Goal: Task Accomplishment & Management: Use online tool/utility

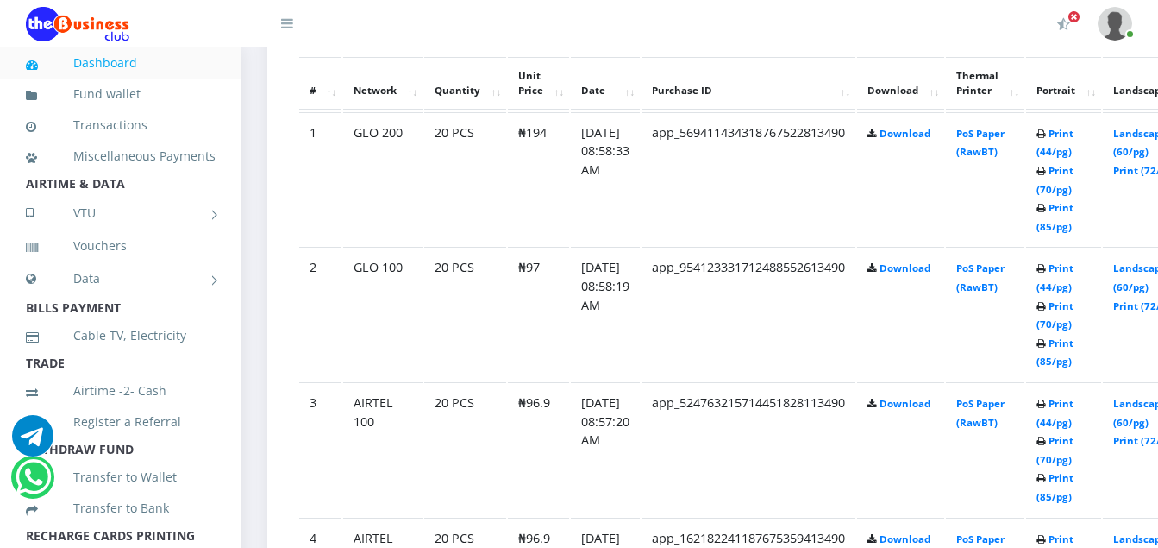
scroll to position [924, 0]
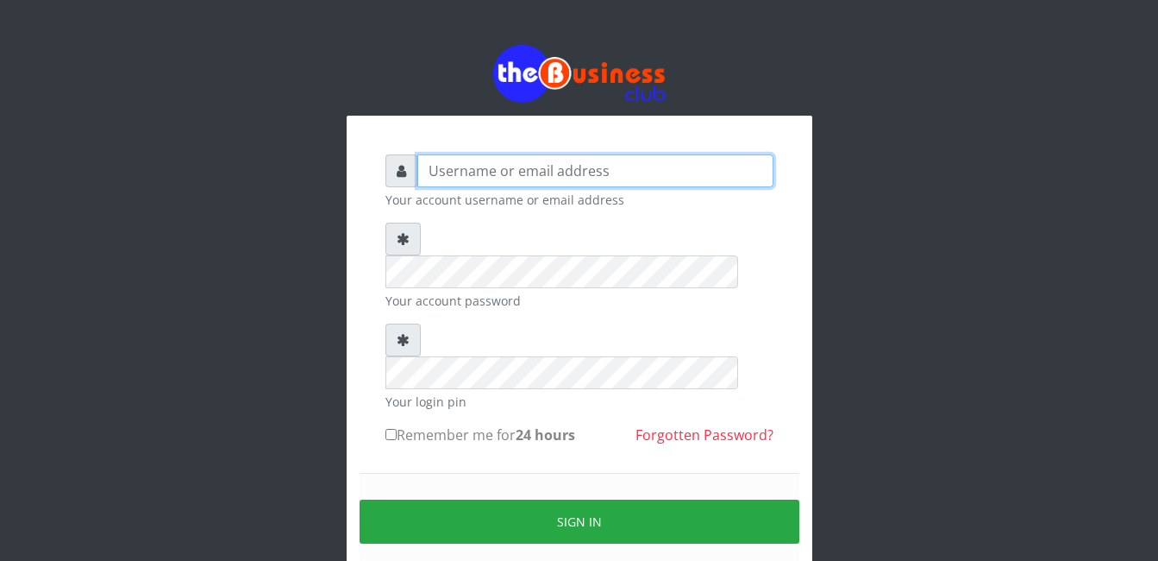
type input "adejimifunmilola829@gmail.com"
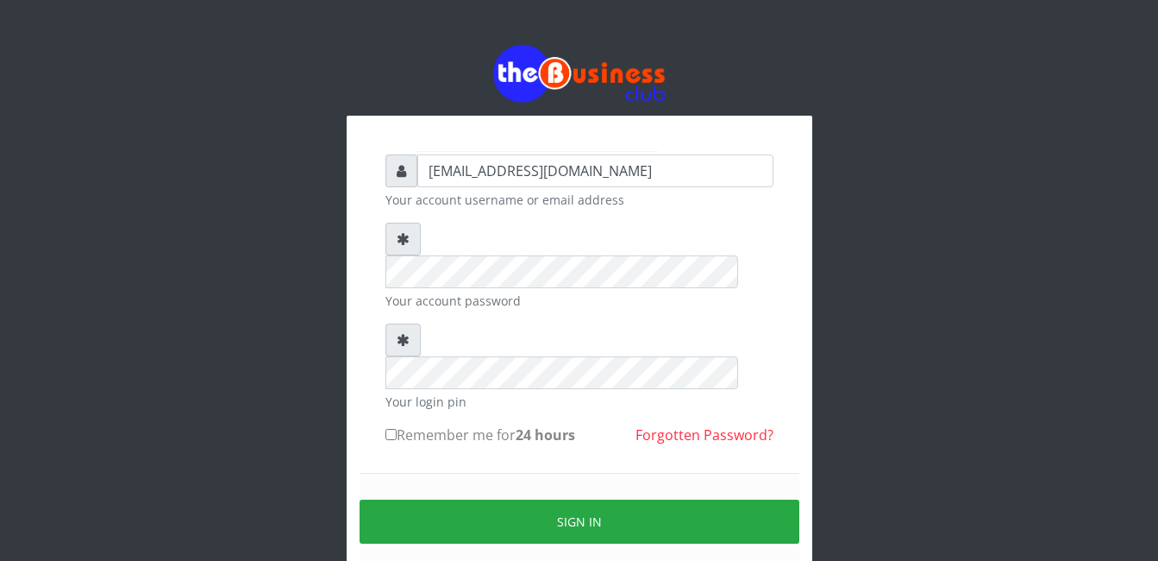
click at [419, 323] on div at bounding box center [402, 339] width 35 height 33
click at [392, 429] on input "Remember me for 24 hours" at bounding box center [390, 434] width 11 height 11
checkbox input "false"
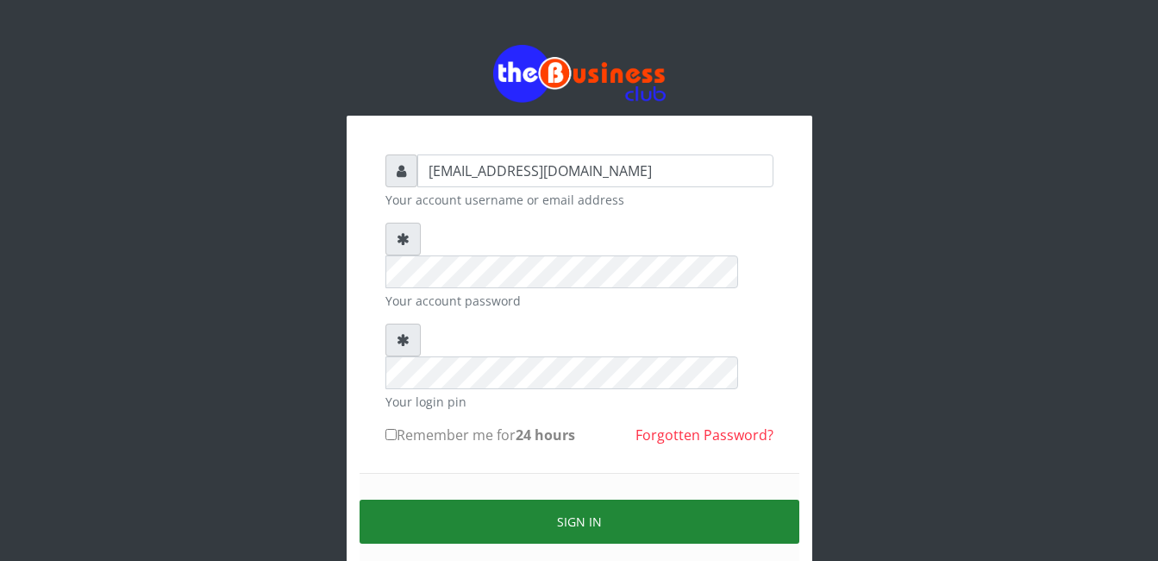
click at [577, 499] on button "Sign in" at bounding box center [580, 521] width 440 height 44
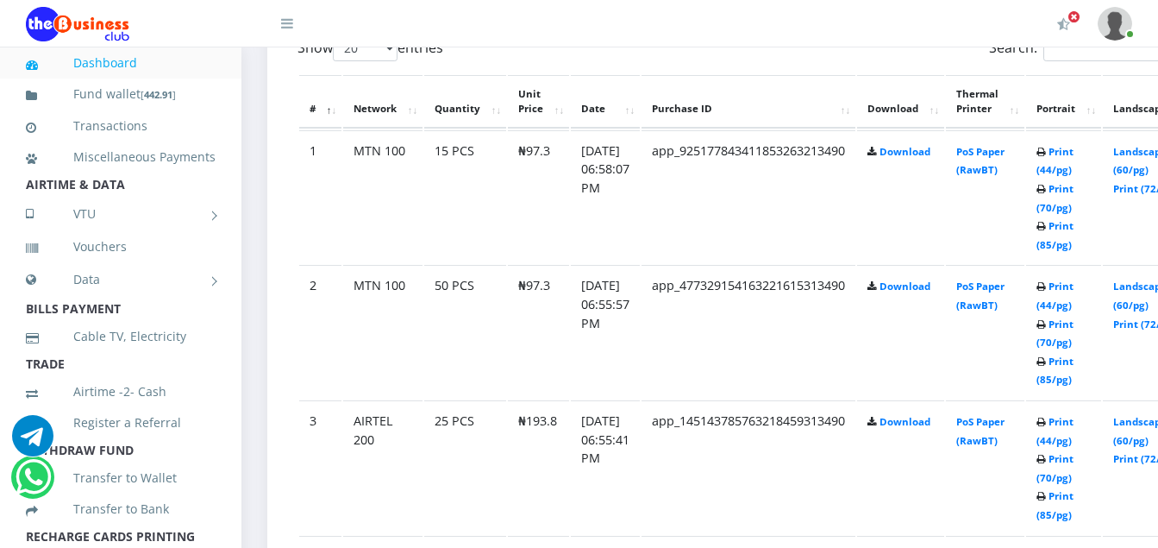
scroll to position [966, 0]
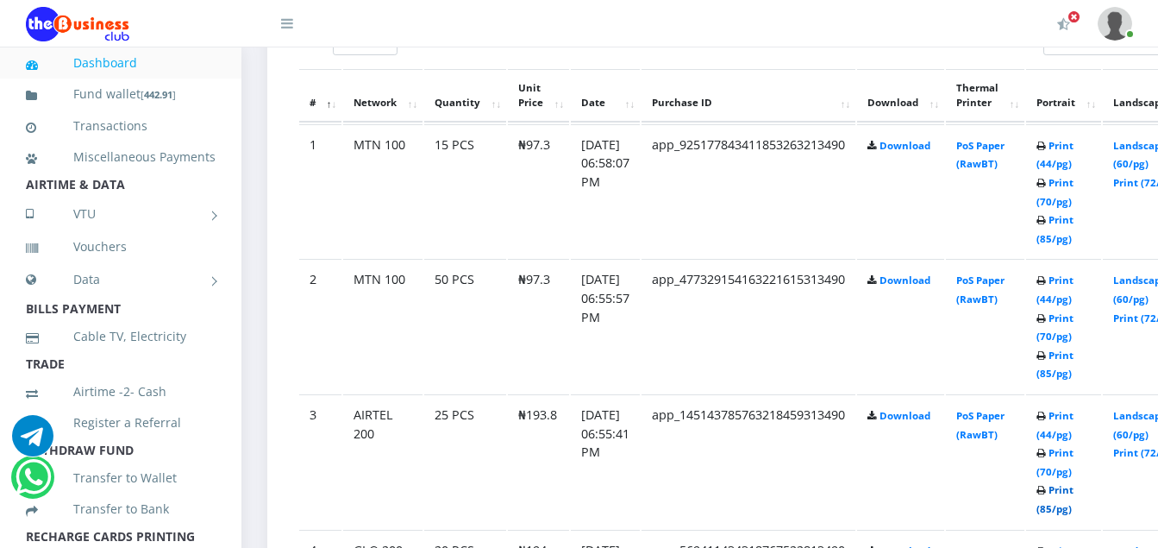
click at [1074, 510] on link "Print (85/pg)" at bounding box center [1055, 499] width 37 height 32
click at [1074, 376] on link "Print (85/pg)" at bounding box center [1055, 364] width 37 height 32
click at [1074, 239] on link "Print (85/pg)" at bounding box center [1055, 229] width 37 height 32
